Goal: Find contact information: Find contact information

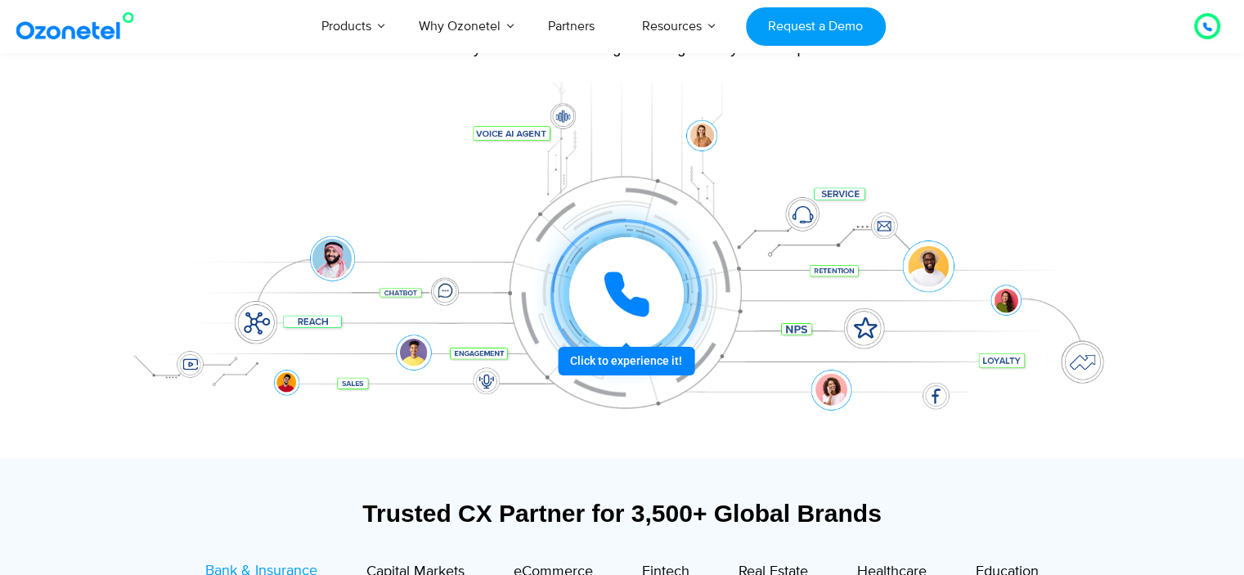
scroll to position [164, 0]
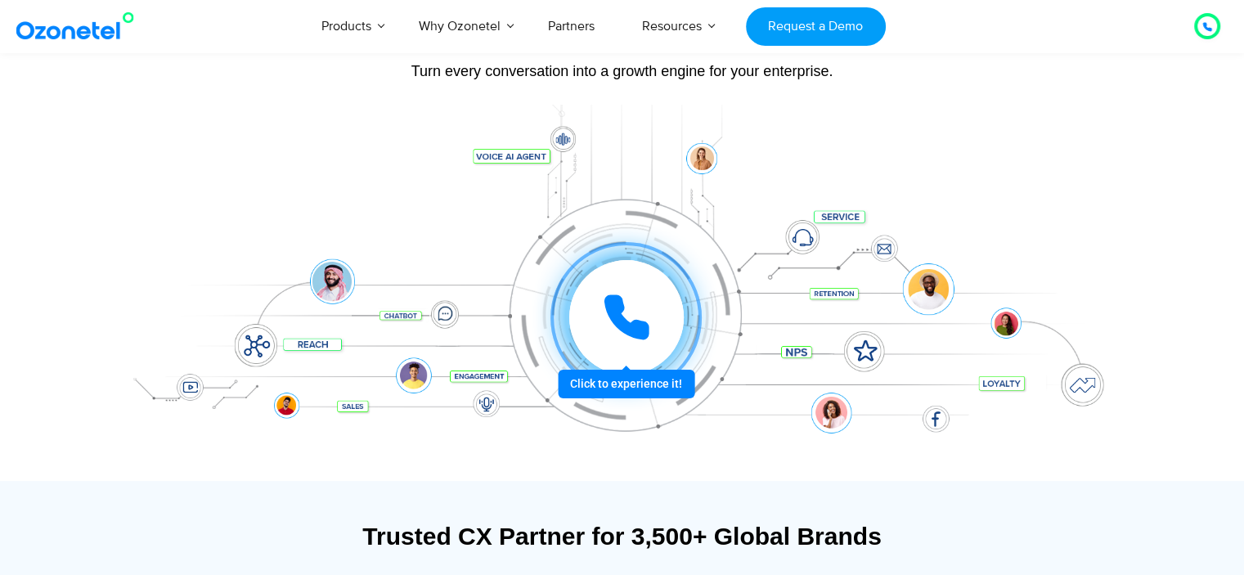
click at [628, 327] on icon at bounding box center [626, 317] width 41 height 41
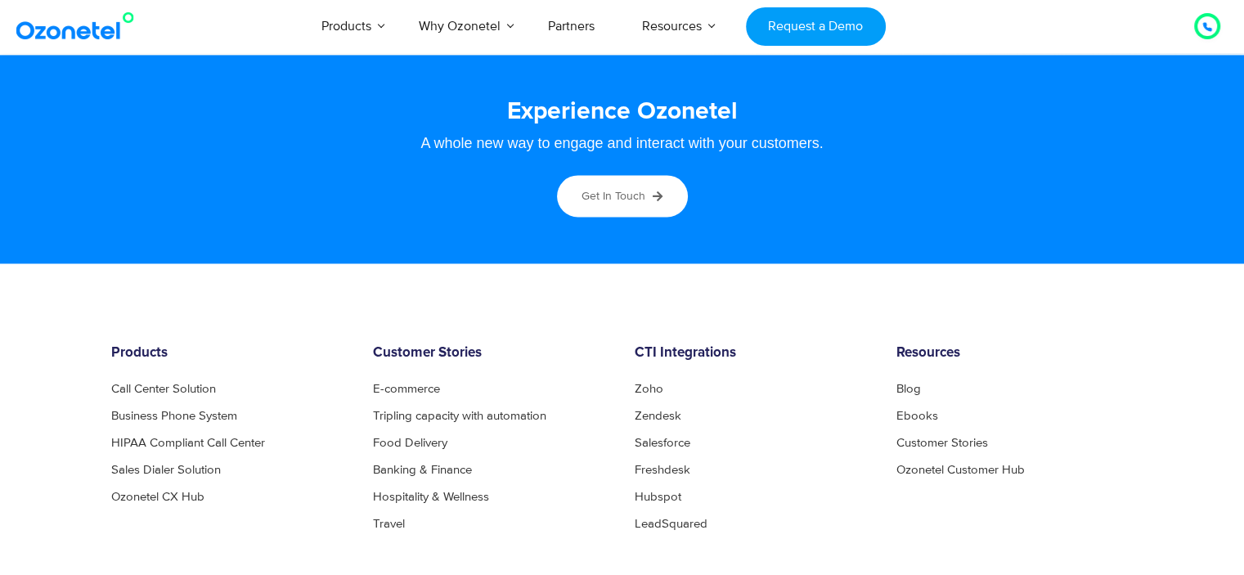
scroll to position [8669, 0]
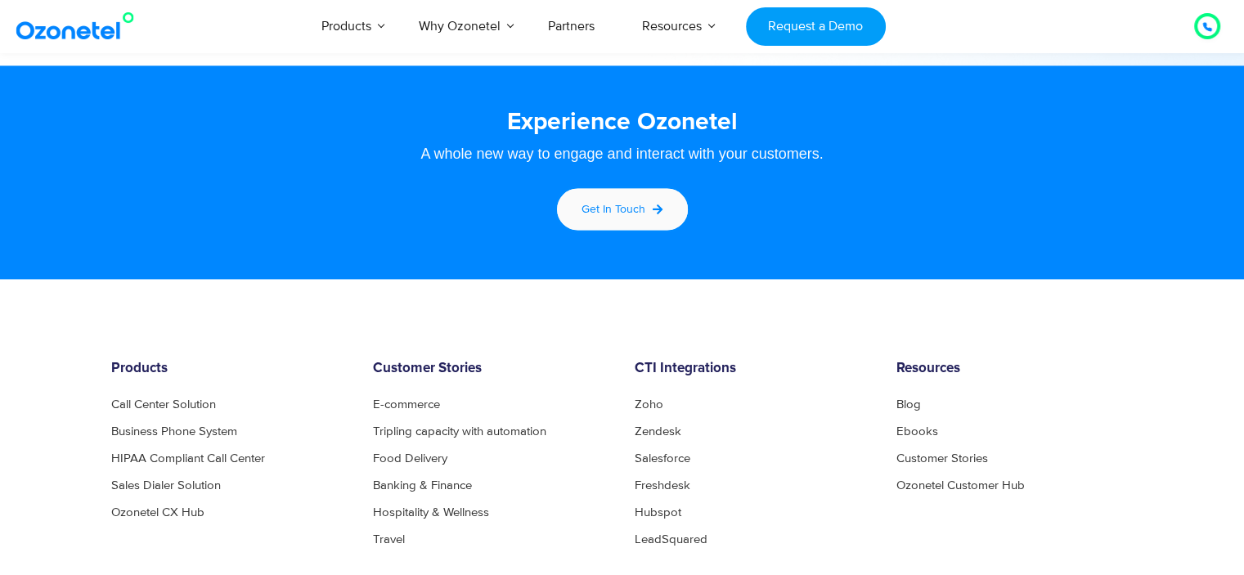
click at [666, 209] on link "Get in touch" at bounding box center [623, 209] width 136 height 47
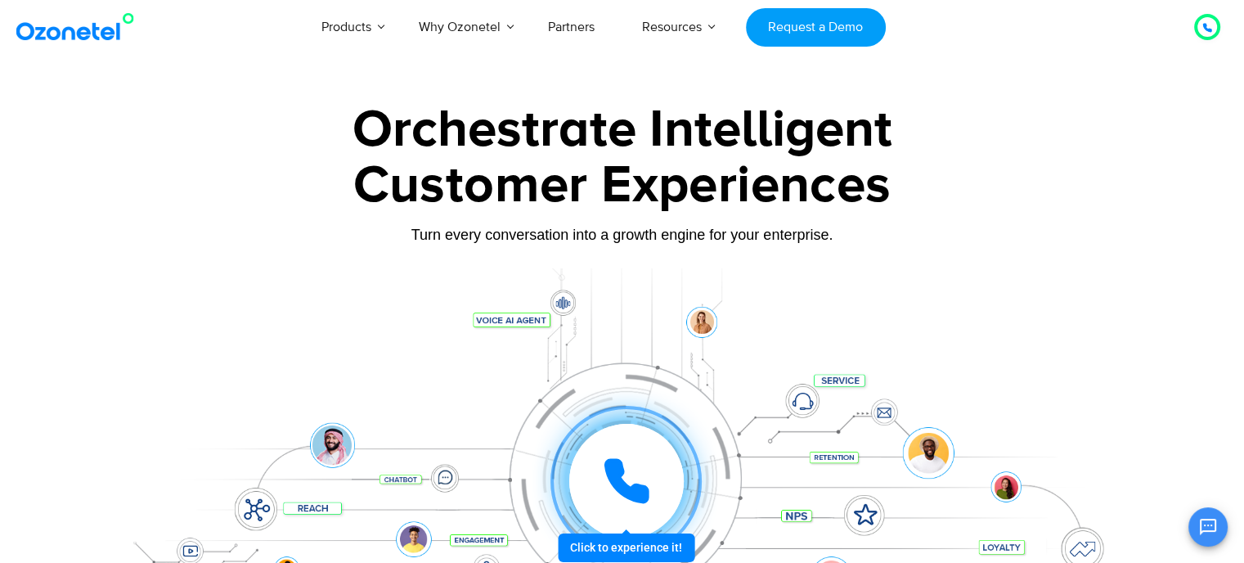
click at [1131, 172] on div "Customer Experiences" at bounding box center [622, 185] width 1023 height 79
